Goal: Task Accomplishment & Management: Manage account settings

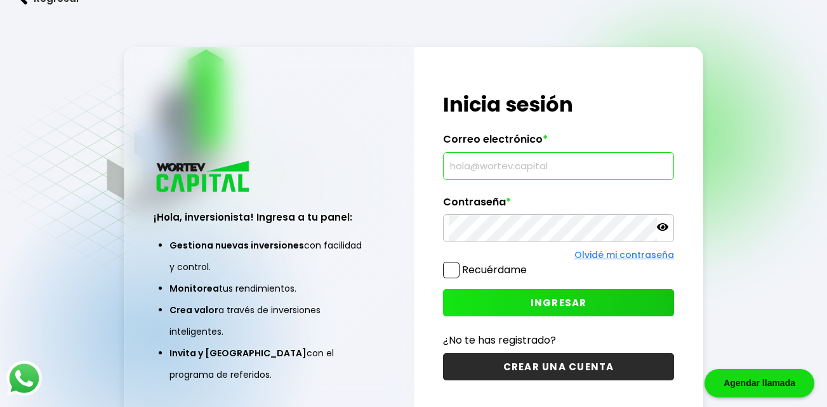
click at [522, 167] on input "text" at bounding box center [559, 166] width 220 height 27
type input "[EMAIL_ADDRESS][DOMAIN_NAME]"
click at [560, 303] on span "INGRESAR" at bounding box center [559, 302] width 56 height 13
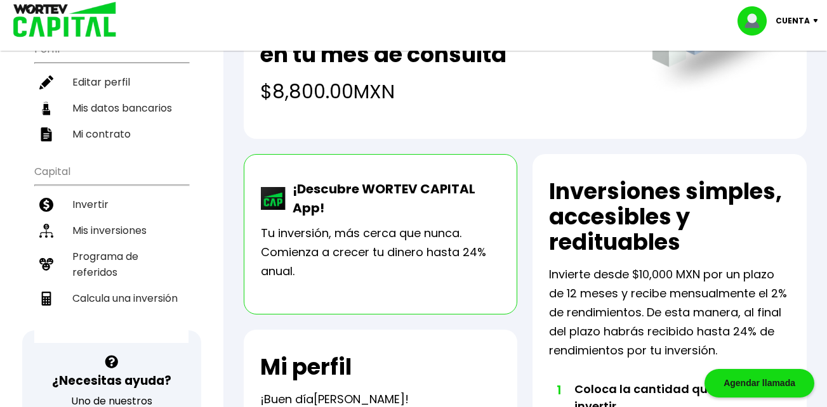
scroll to position [127, 0]
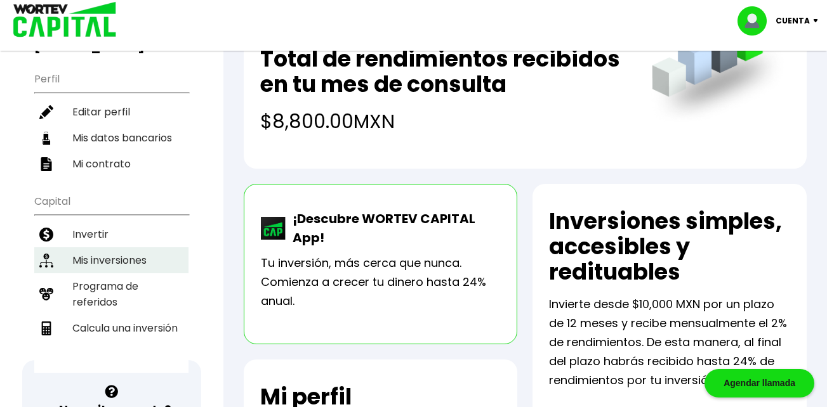
click at [128, 248] on li "Mis inversiones" at bounding box center [111, 261] width 154 height 26
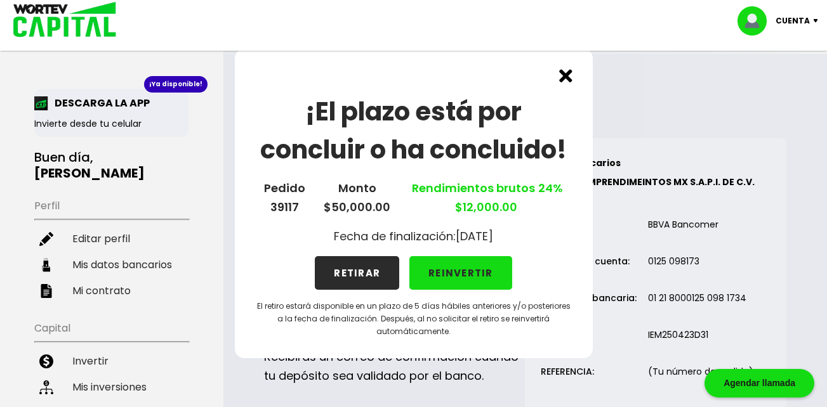
click at [341, 274] on button "RETIRAR" at bounding box center [357, 273] width 84 height 34
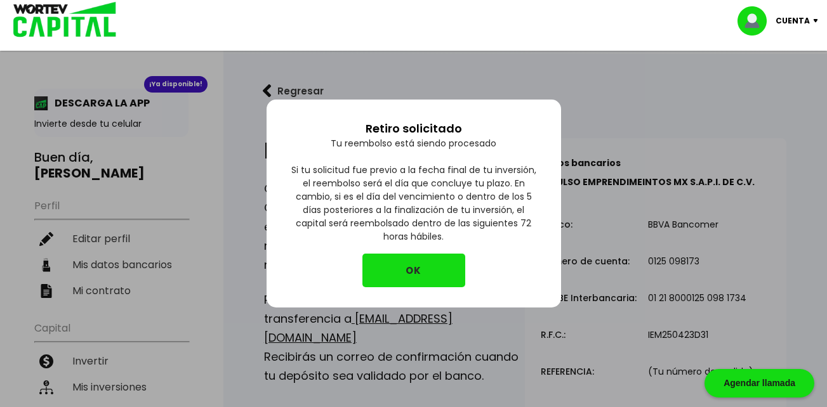
click at [412, 270] on button "OK" at bounding box center [413, 271] width 103 height 34
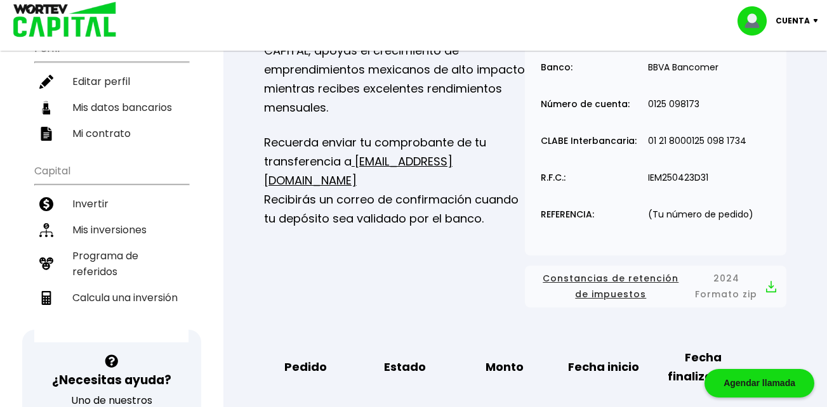
scroll to position [127, 0]
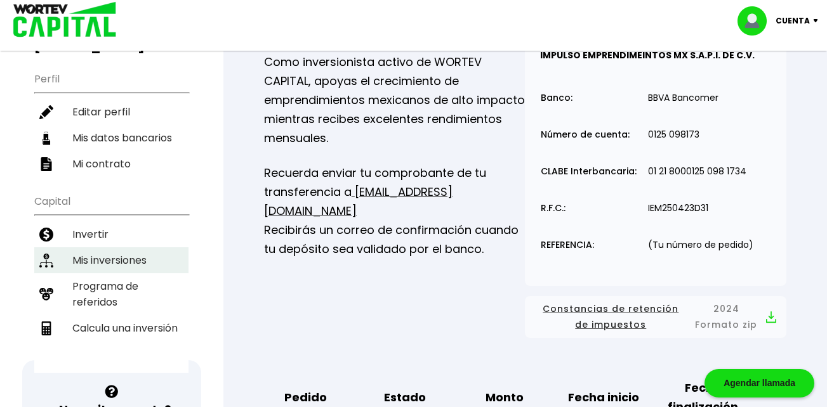
click at [77, 248] on li "Mis inversiones" at bounding box center [111, 261] width 154 height 26
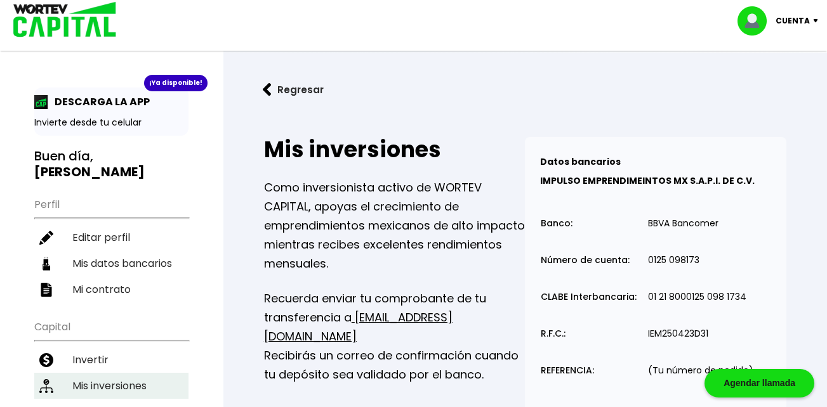
scroll to position [0, 0]
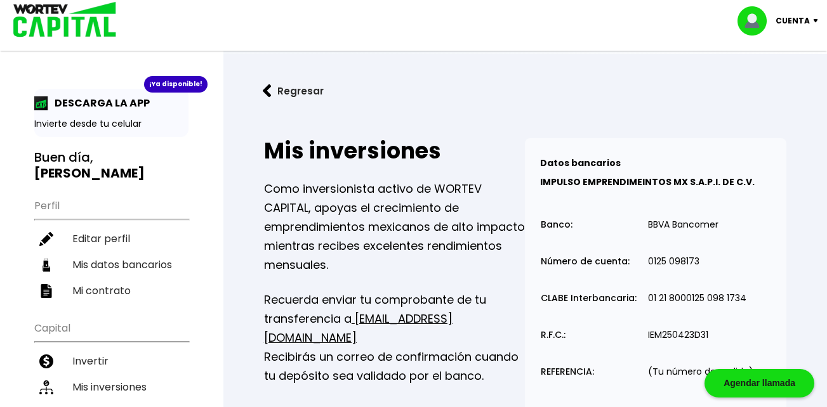
click at [265, 90] on img at bounding box center [267, 90] width 9 height 13
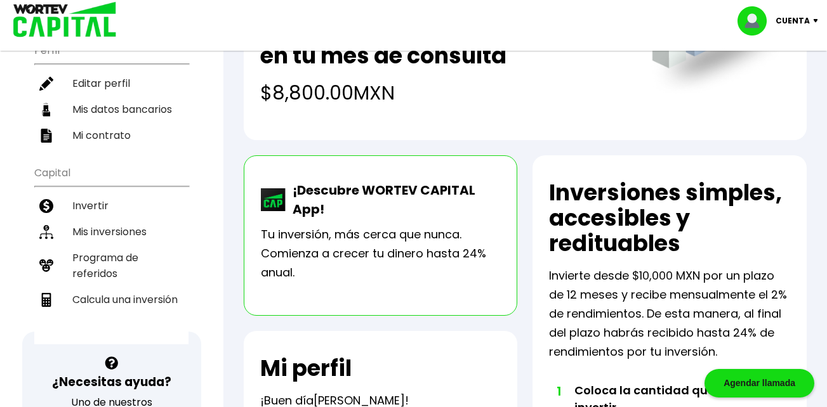
scroll to position [127, 0]
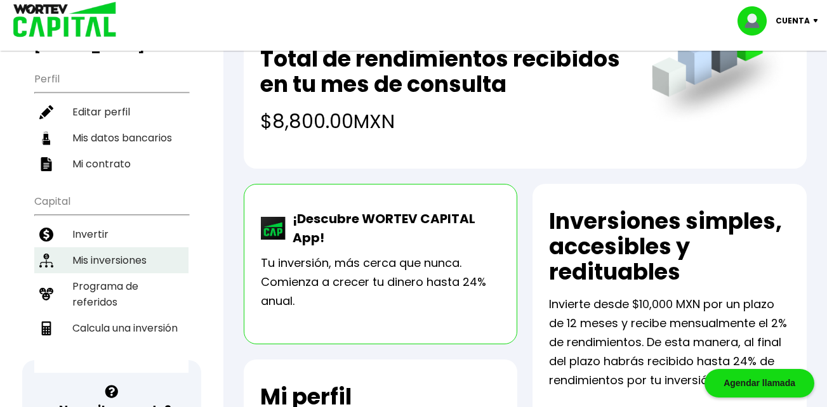
click at [102, 248] on li "Mis inversiones" at bounding box center [111, 261] width 154 height 26
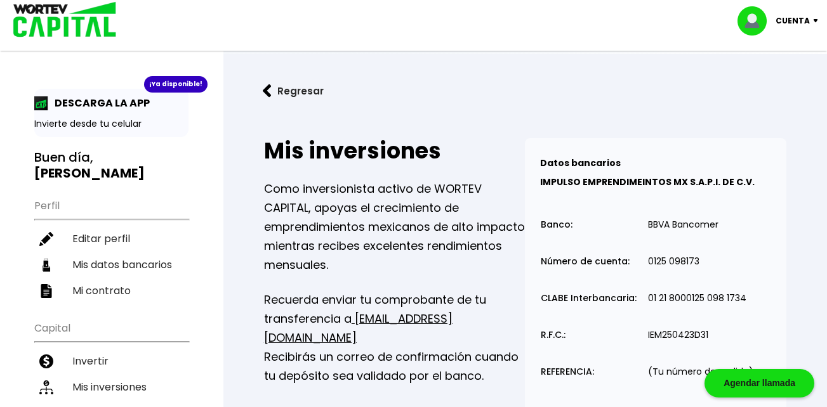
click at [800, 23] on p "Cuenta" at bounding box center [793, 20] width 34 height 19
click at [769, 85] on li "Cerrar sesión" at bounding box center [780, 85] width 102 height 26
